Goal: Information Seeking & Learning: Compare options

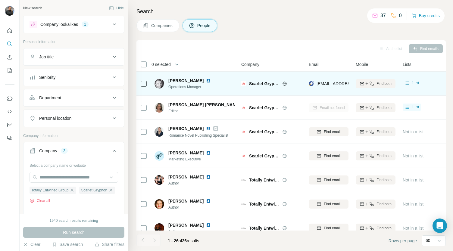
click at [208, 79] on img at bounding box center [208, 80] width 5 height 5
click at [179, 91] on div "[PERSON_NAME] Operations Manager" at bounding box center [194, 83] width 80 height 17
click at [191, 85] on span "Operations Manager" at bounding box center [193, 86] width 50 height 5
click at [408, 84] on icon at bounding box center [407, 83] width 6 height 6
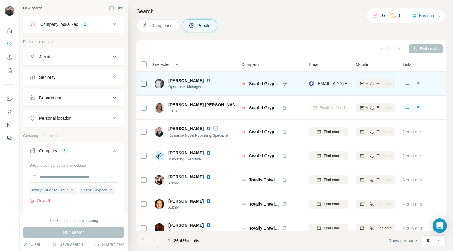
click at [185, 83] on span "[PERSON_NAME]" at bounding box center [185, 81] width 35 height 6
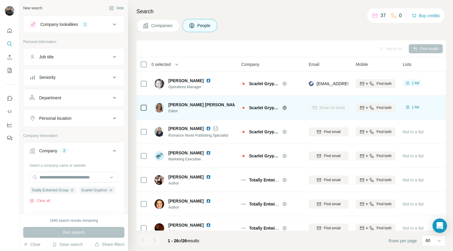
click at [162, 108] on img at bounding box center [159, 108] width 10 height 10
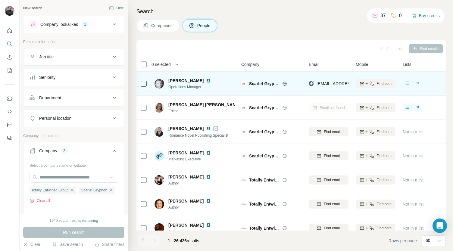
click at [415, 85] on span "1 list" at bounding box center [415, 82] width 8 height 5
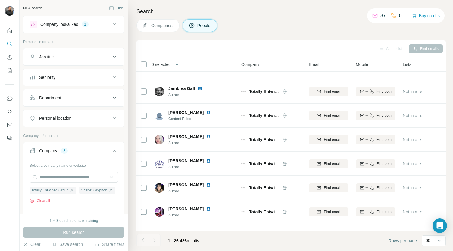
scroll to position [451, 0]
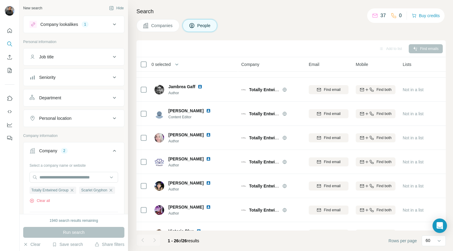
click at [60, 27] on div "Company lookalikes" at bounding box center [59, 24] width 38 height 6
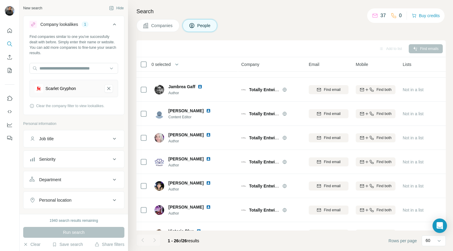
click at [71, 88] on div "Scarlet Gryphon" at bounding box center [60, 88] width 30 height 6
click at [36, 89] on img at bounding box center [39, 88] width 8 height 8
click at [67, 95] on div "Scarlet Gryphon" at bounding box center [73, 88] width 88 height 17
click at [62, 90] on div "Scarlet Gryphon" at bounding box center [60, 88] width 30 height 6
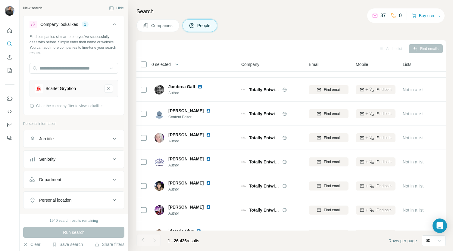
click at [85, 97] on div "Find companies similar to one you've successfully dealt with before. Simply ent…" at bounding box center [73, 73] width 100 height 79
click at [46, 86] on div "Scarlet Gryphon" at bounding box center [60, 88] width 30 height 6
